Goal: Transaction & Acquisition: Obtain resource

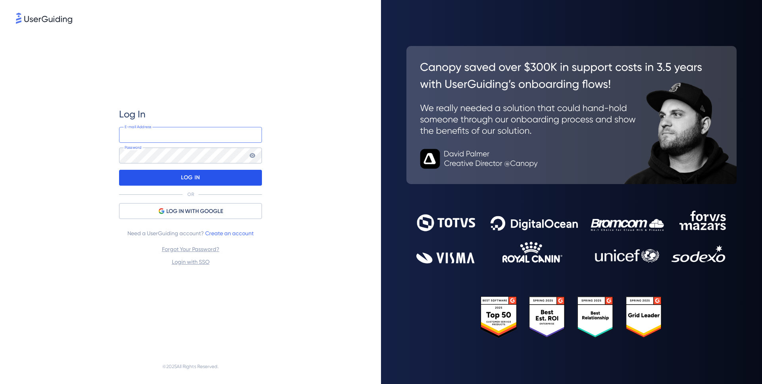
type input "[PERSON_NAME][EMAIL_ADDRESS][PERSON_NAME][DOMAIN_NAME]"
click at [221, 171] on div "LOG IN" at bounding box center [190, 178] width 143 height 16
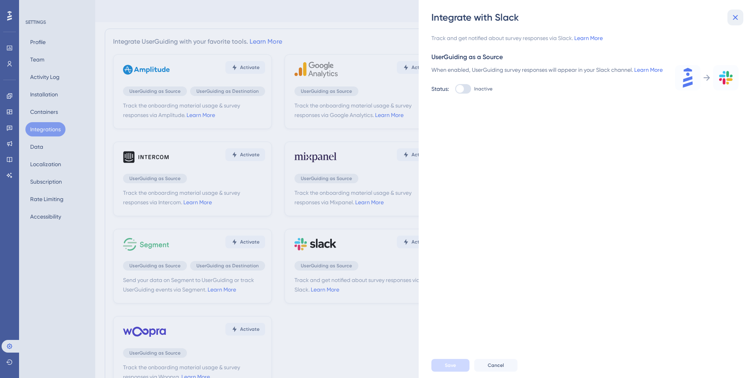
click at [738, 20] on icon at bounding box center [735, 18] width 10 height 10
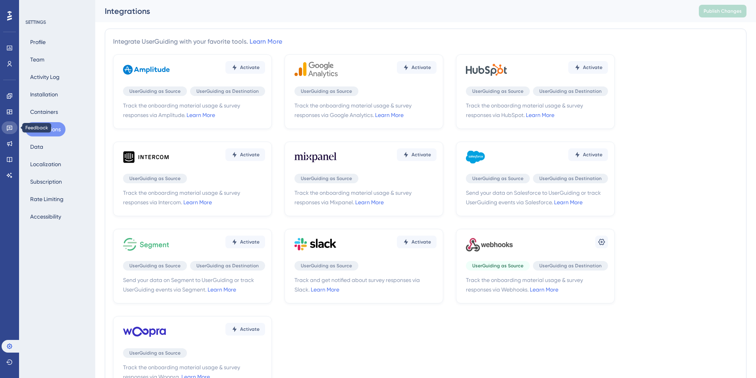
click at [8, 130] on icon at bounding box center [10, 128] width 6 height 5
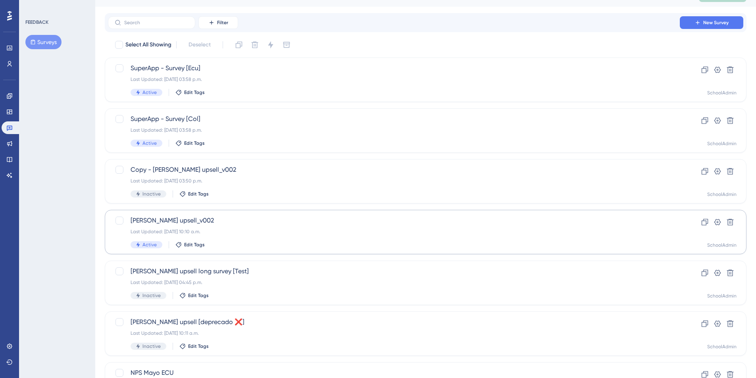
scroll to position [21, 0]
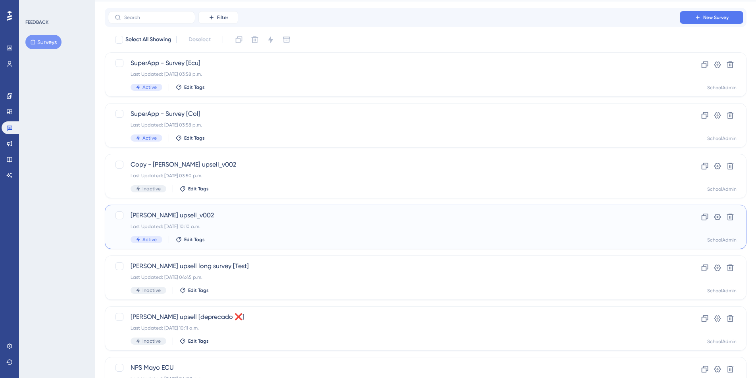
click at [140, 213] on span "[PERSON_NAME] upsell_v002" at bounding box center [394, 216] width 526 height 10
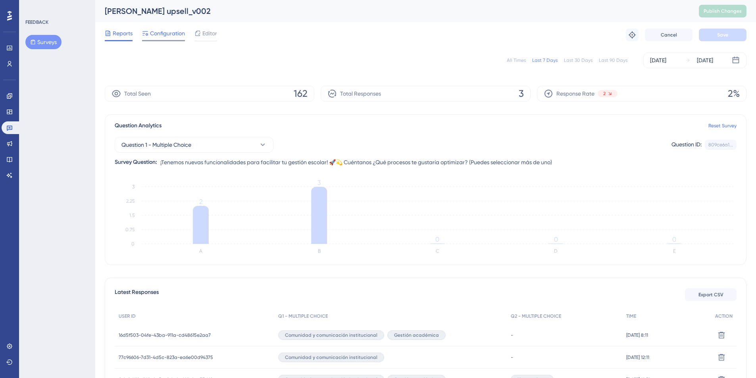
click at [175, 32] on span "Configuration" at bounding box center [167, 34] width 35 height 10
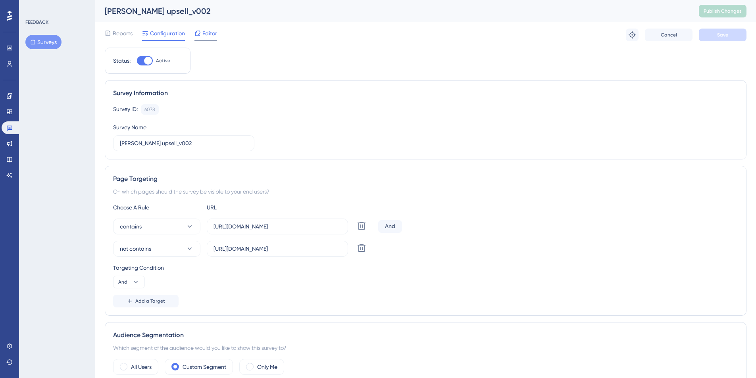
click at [207, 31] on span "Editor" at bounding box center [209, 34] width 15 height 10
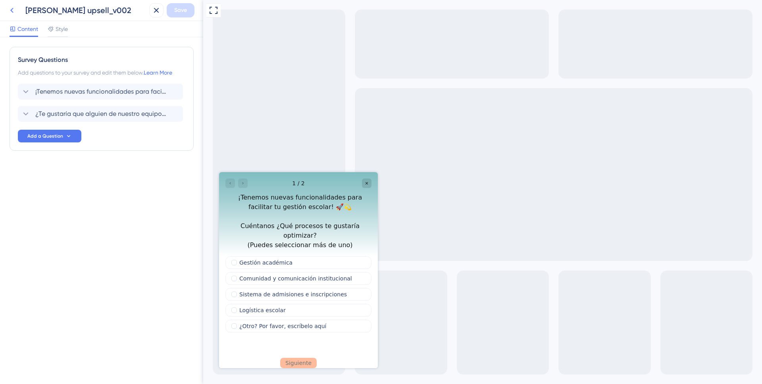
click at [12, 12] on icon at bounding box center [12, 11] width 10 height 10
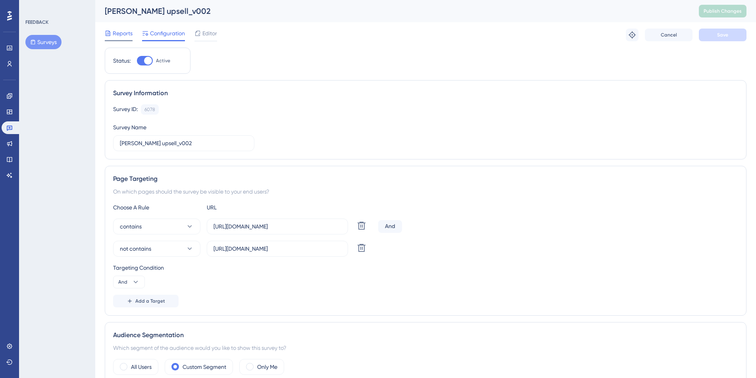
click at [108, 32] on icon at bounding box center [108, 33] width 6 height 6
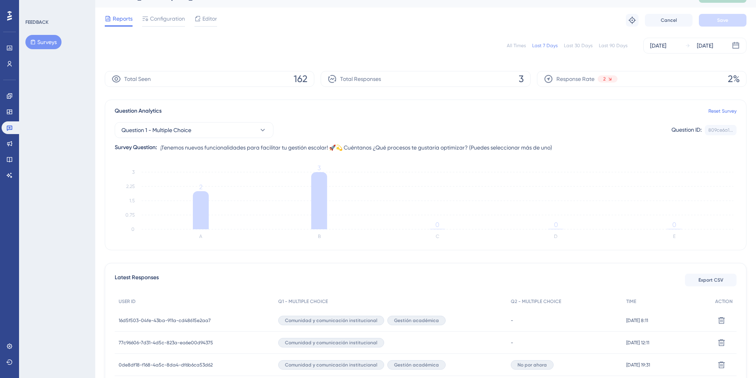
scroll to position [70, 0]
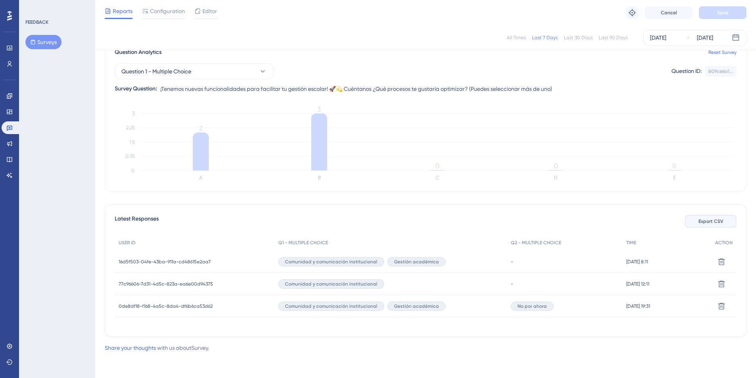
click at [715, 222] on span "Export CSV" at bounding box center [710, 221] width 25 height 6
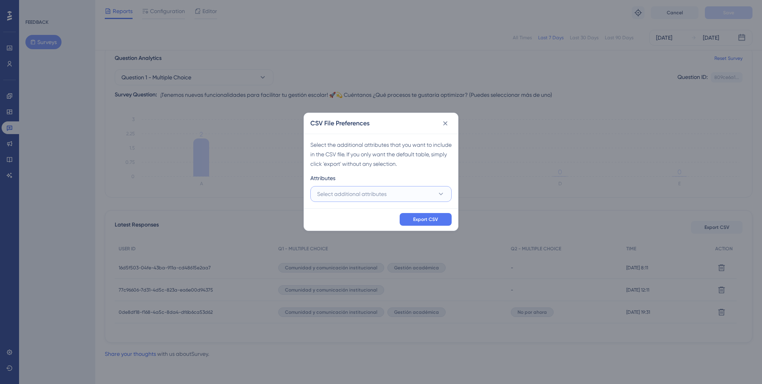
click at [384, 195] on span "Select additional attributes" at bounding box center [351, 194] width 69 height 10
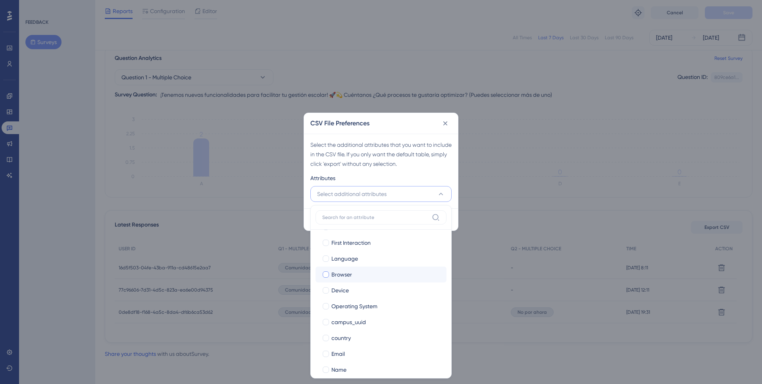
scroll to position [40, 0]
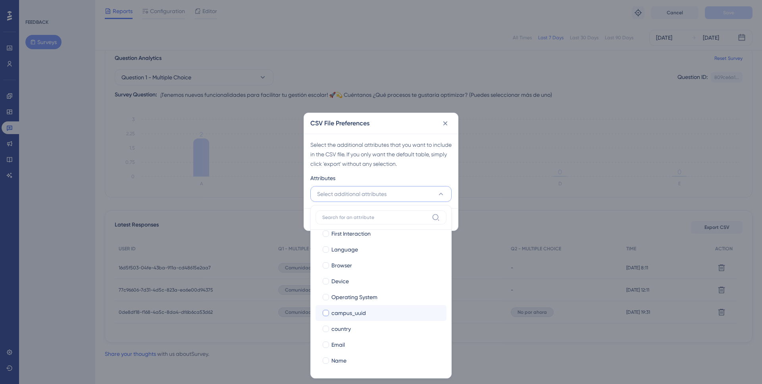
click at [327, 315] on div at bounding box center [326, 313] width 6 height 6
checkbox input "true"
click at [327, 329] on div at bounding box center [326, 329] width 6 height 6
checkbox input "true"
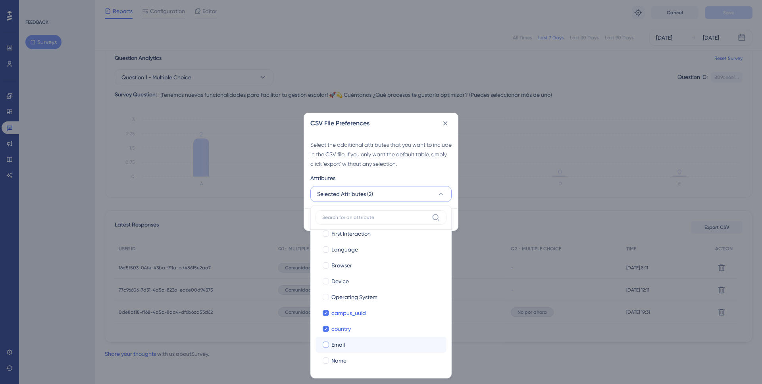
click at [328, 344] on div at bounding box center [326, 345] width 6 height 6
checkbox input "true"
click at [328, 360] on div at bounding box center [326, 360] width 6 height 6
checkbox input "true"
click at [442, 179] on div "Attributes" at bounding box center [380, 179] width 141 height 13
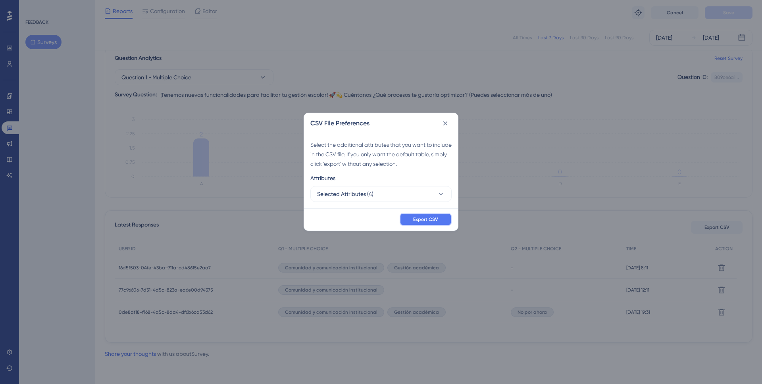
click at [430, 218] on span "Export CSV" at bounding box center [425, 219] width 25 height 6
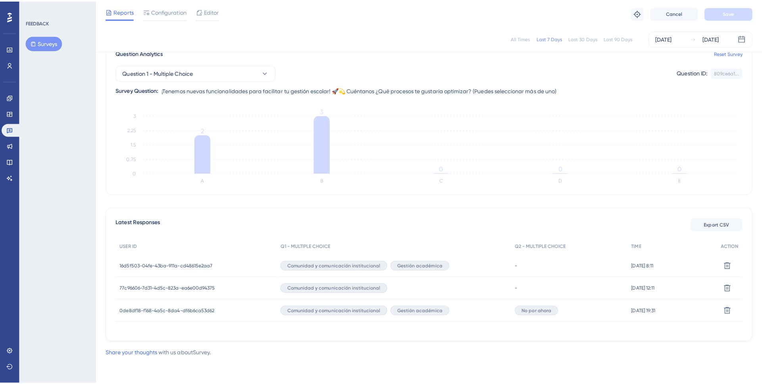
scroll to position [0, 0]
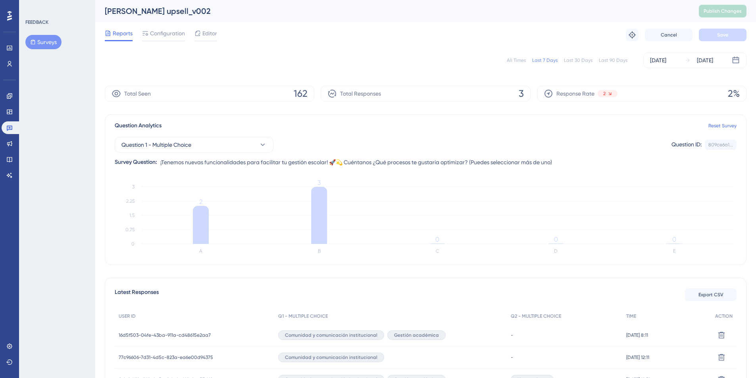
click at [292, 90] on div "Total Seen 162" at bounding box center [209, 94] width 209 height 16
click at [351, 94] on span "Total Responses" at bounding box center [360, 94] width 41 height 10
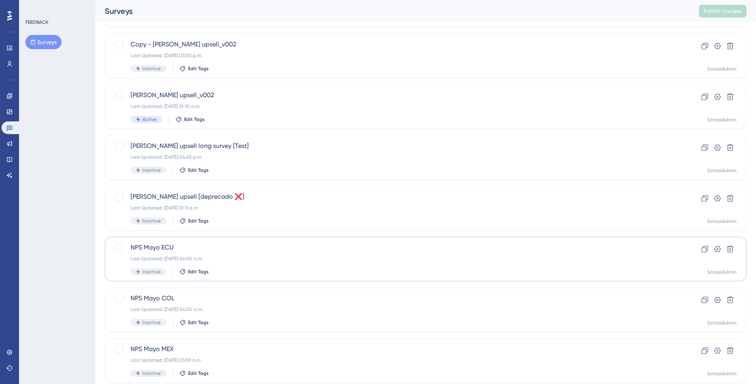
scroll to position [232, 0]
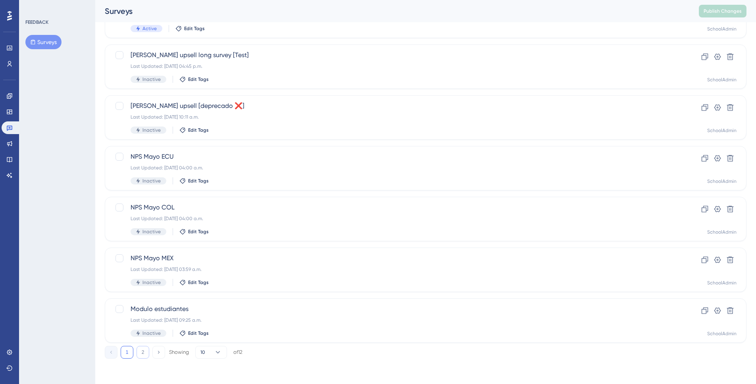
click at [147, 354] on button "2" at bounding box center [142, 352] width 13 height 13
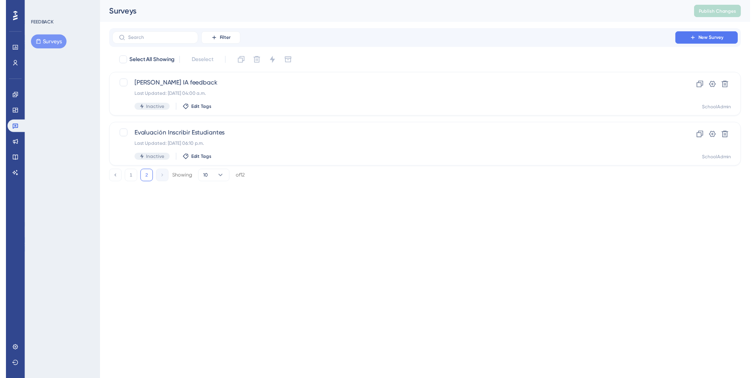
scroll to position [0, 0]
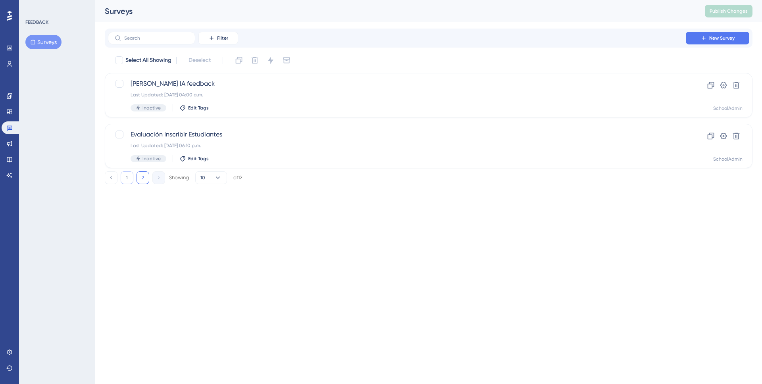
click at [129, 178] on button "1" at bounding box center [127, 177] width 13 height 13
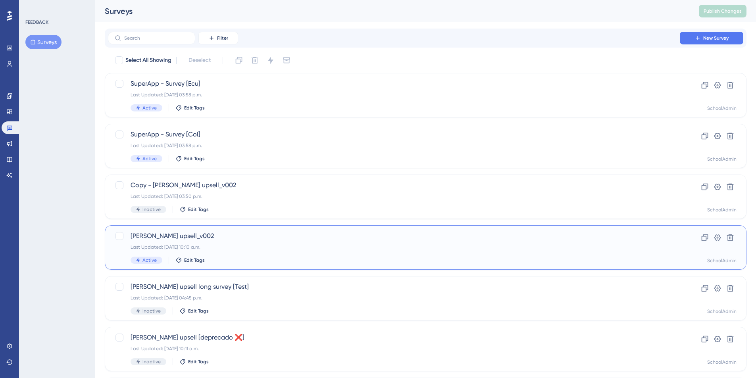
click at [229, 245] on div "Last Updated: [DATE] 10:10 a.m." at bounding box center [394, 247] width 526 height 6
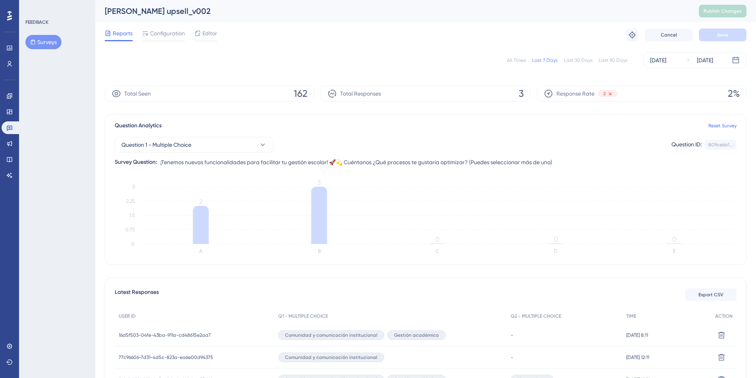
click at [607, 60] on div "Last 90 Days" at bounding box center [613, 60] width 29 height 6
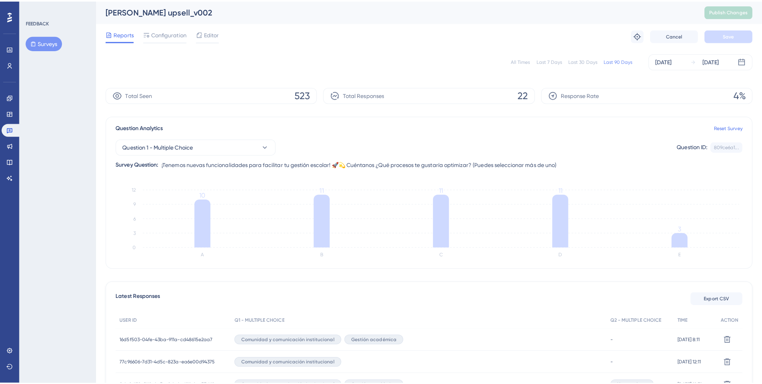
scroll to position [25, 0]
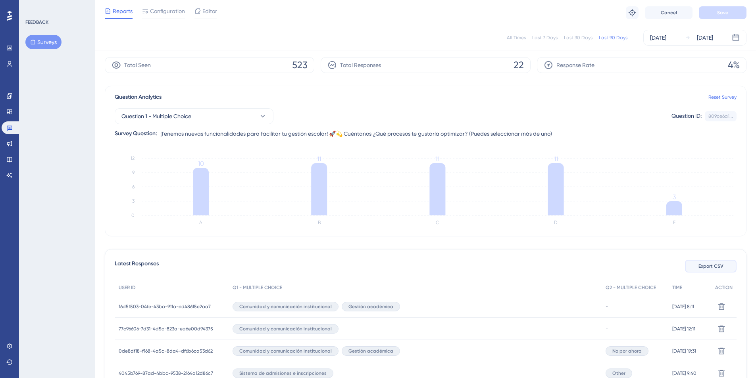
click at [729, 269] on button "Export CSV" at bounding box center [711, 266] width 52 height 13
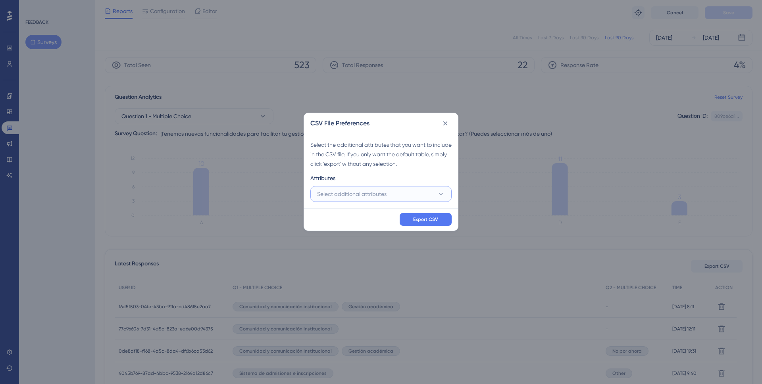
click at [364, 196] on span "Select additional attributes" at bounding box center [351, 194] width 69 height 10
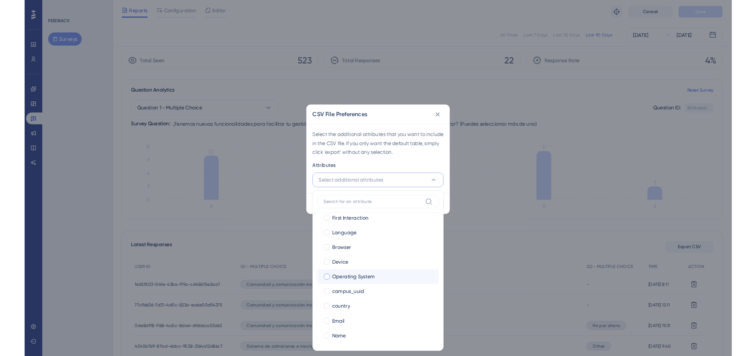
scroll to position [40, 0]
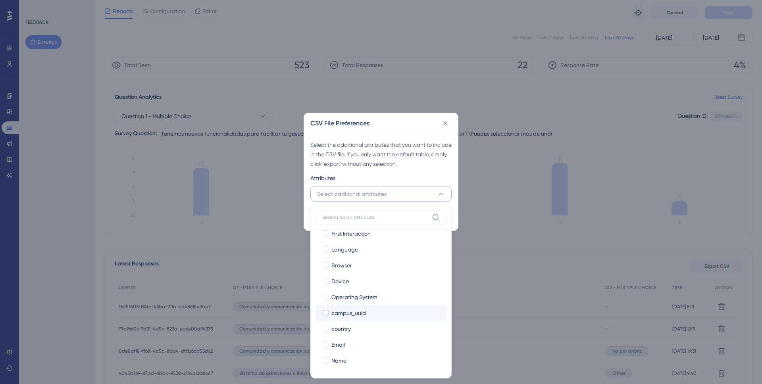
click at [342, 316] on span "campus_uuid" at bounding box center [348, 313] width 35 height 10
checkbox input "true"
click at [346, 330] on span "country" at bounding box center [340, 329] width 19 height 10
checkbox input "true"
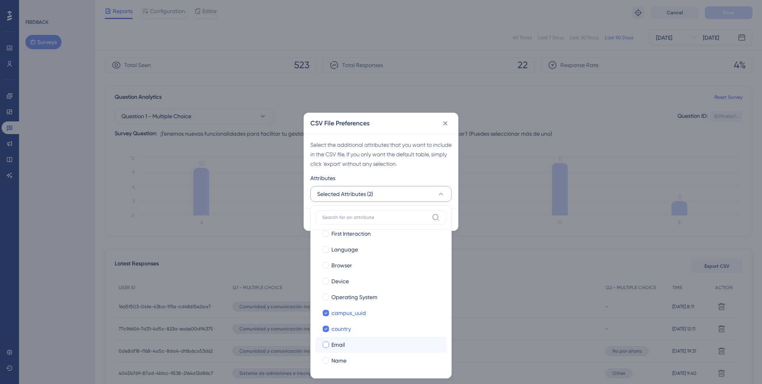
click at [352, 347] on div "Email" at bounding box center [385, 345] width 109 height 10
checkbox input "true"
click at [367, 364] on div "Name" at bounding box center [385, 361] width 109 height 10
checkbox input "true"
click at [413, 177] on div "Attributes" at bounding box center [380, 179] width 141 height 13
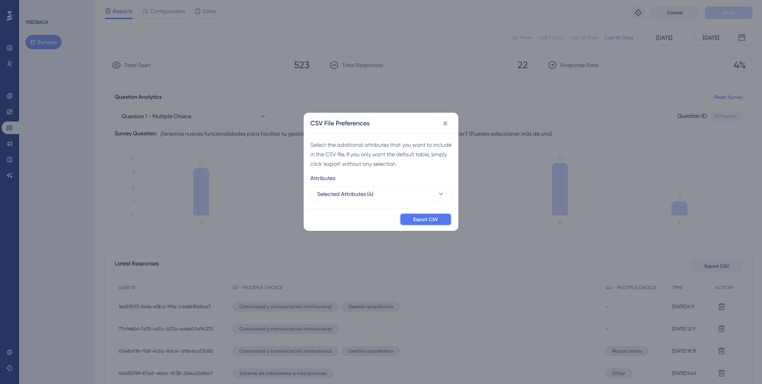
click at [411, 219] on button "Export CSV" at bounding box center [426, 219] width 52 height 13
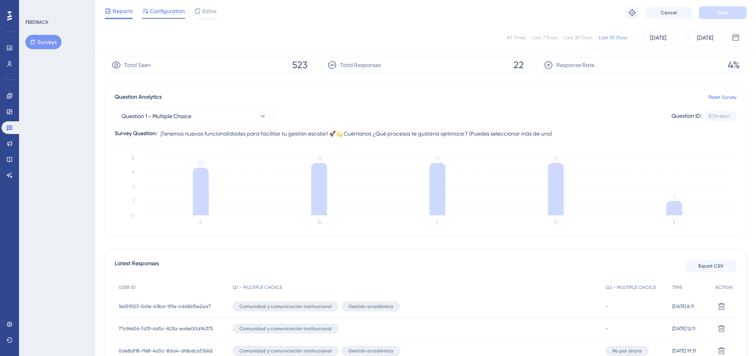
click at [181, 14] on span "Configuration" at bounding box center [167, 11] width 35 height 10
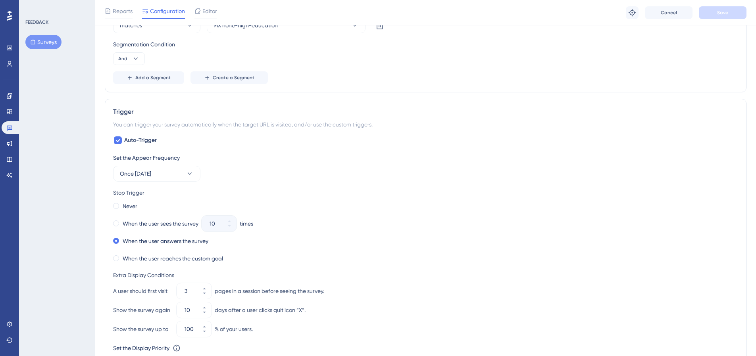
scroll to position [200, 0]
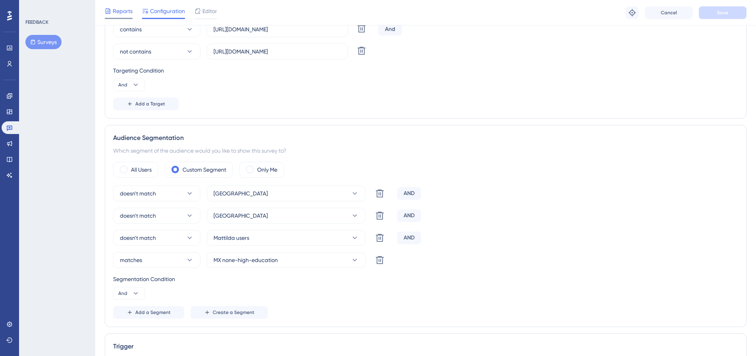
click at [130, 15] on span "Reports" at bounding box center [123, 11] width 20 height 10
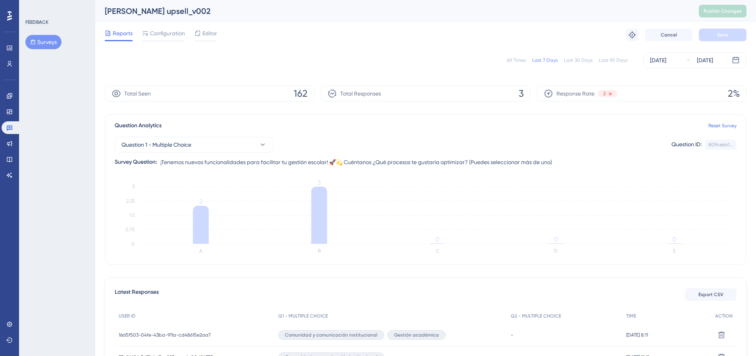
click at [609, 61] on div "Last 90 Days" at bounding box center [613, 60] width 29 height 6
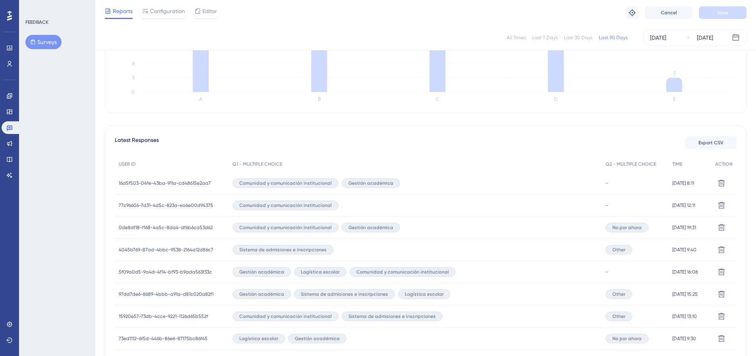
scroll to position [486, 0]
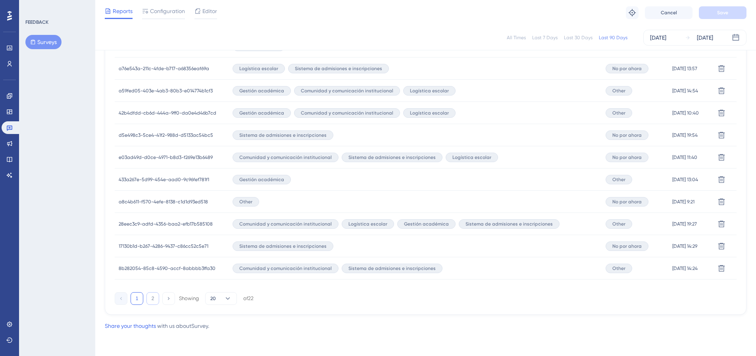
click at [151, 299] on button "2" at bounding box center [152, 298] width 13 height 13
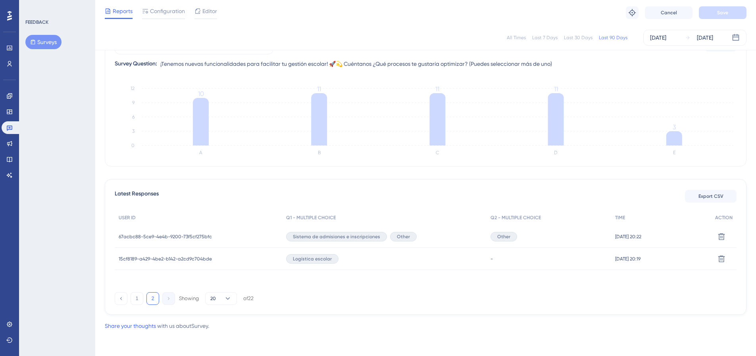
scroll to position [0, 0]
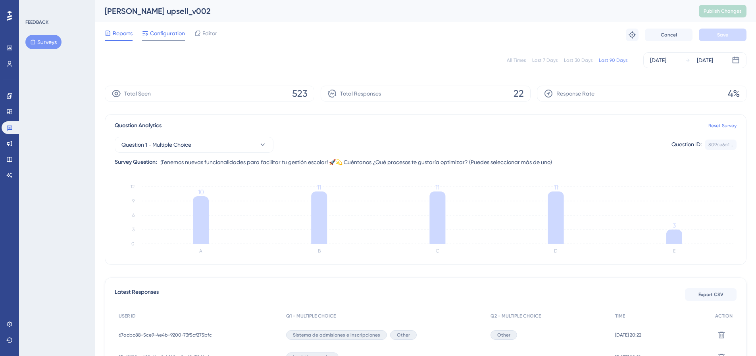
click at [164, 35] on span "Configuration" at bounding box center [167, 34] width 35 height 10
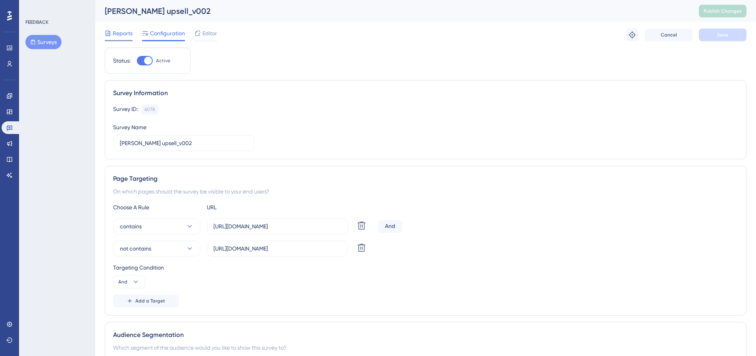
click at [127, 38] on div "Reports" at bounding box center [119, 35] width 28 height 13
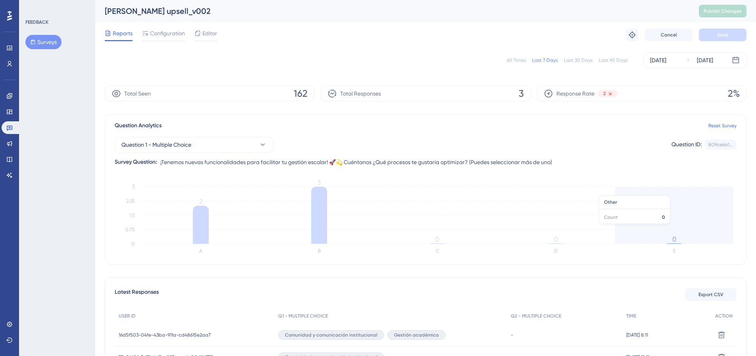
scroll to position [92, 0]
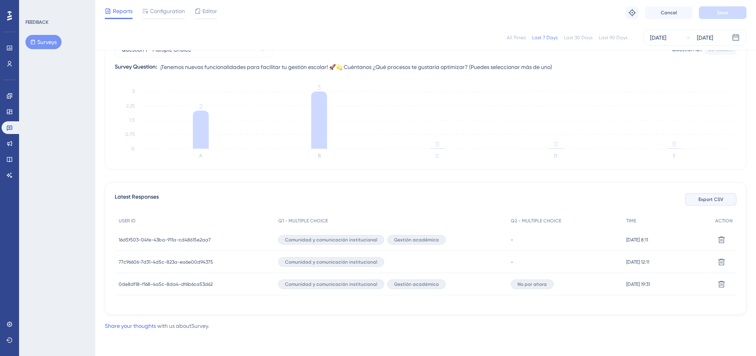
click at [709, 200] on span "Export CSV" at bounding box center [710, 199] width 25 height 6
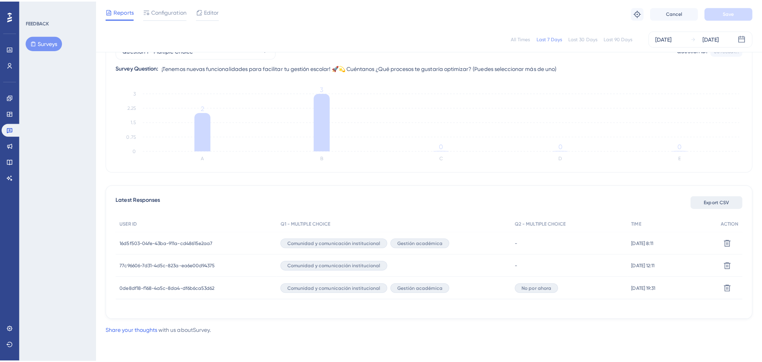
scroll to position [86, 0]
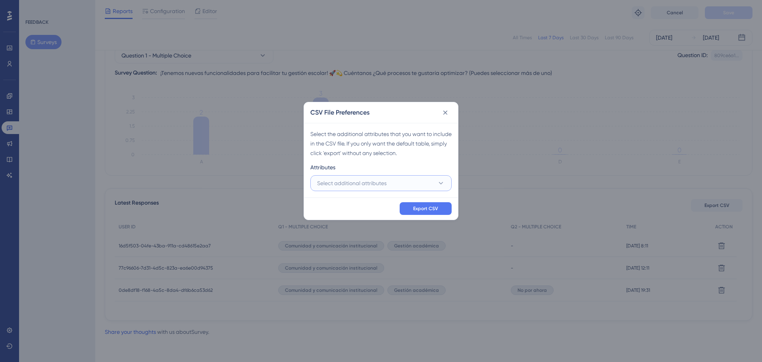
click at [375, 188] on button "Select additional attributes" at bounding box center [380, 183] width 141 height 16
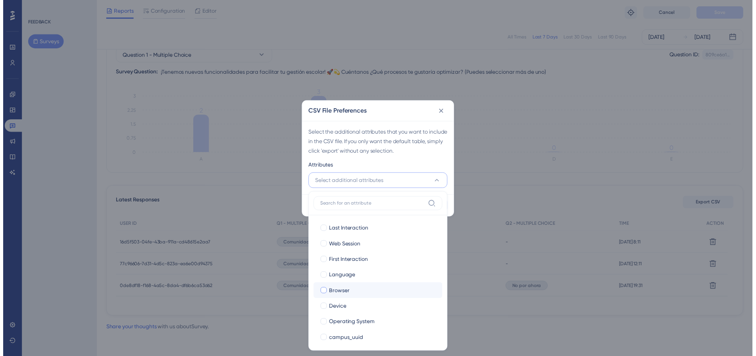
scroll to position [51, 0]
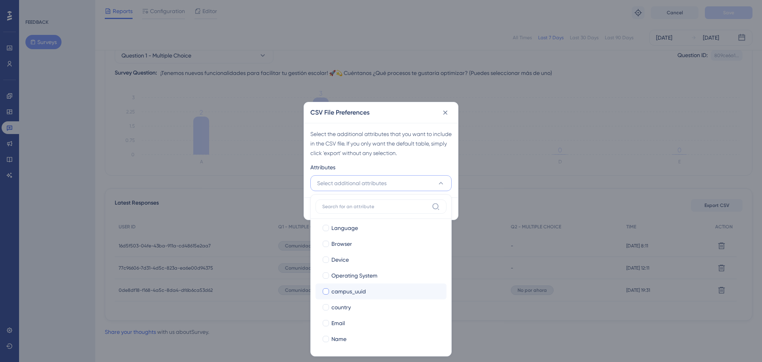
click at [369, 296] on div "campus_uuid" at bounding box center [385, 292] width 109 height 10
checkbox input "true"
click at [444, 169] on div "Attributes" at bounding box center [380, 169] width 141 height 13
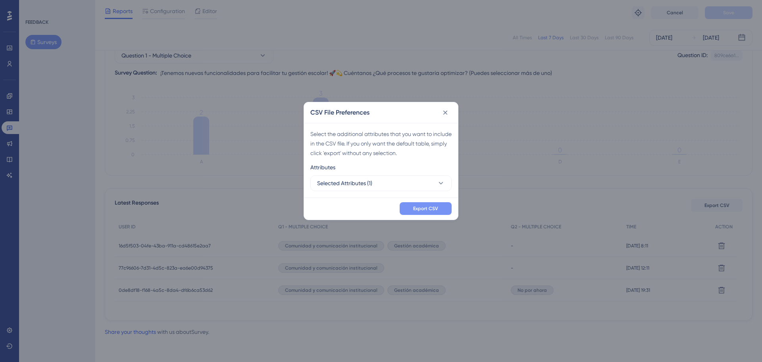
click at [426, 208] on span "Export CSV" at bounding box center [425, 209] width 25 height 6
